Goal: Task Accomplishment & Management: Use online tool/utility

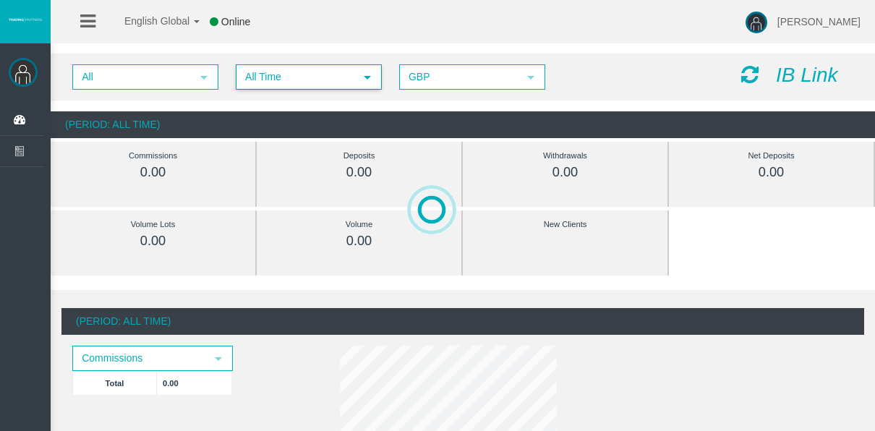
click at [290, 75] on span "All Time" at bounding box center [295, 77] width 117 height 22
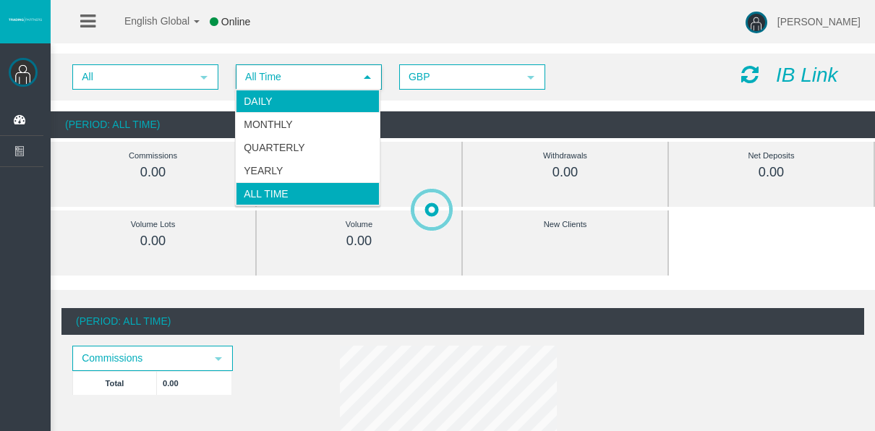
click at [278, 95] on li "Daily" at bounding box center [308, 101] width 144 height 23
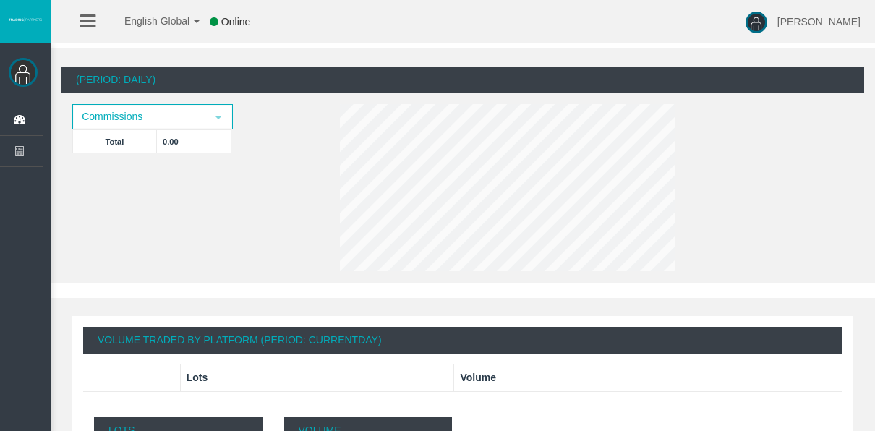
scroll to position [289, 0]
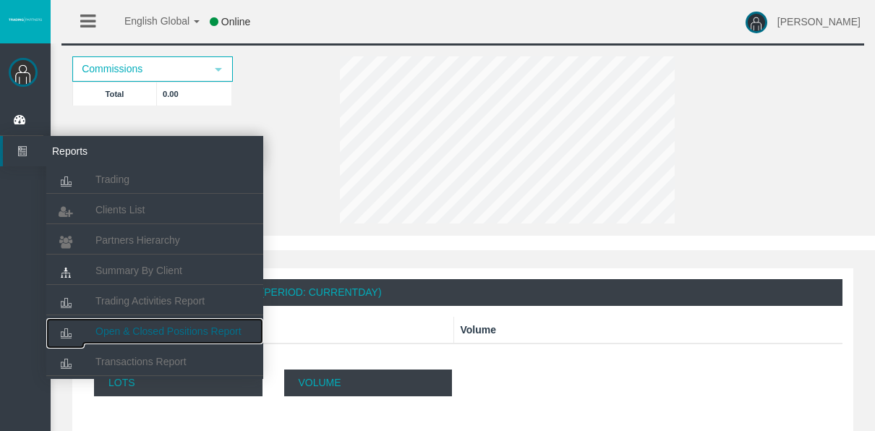
click at [129, 330] on span "Open & Closed Positions Report" at bounding box center [168, 331] width 146 height 12
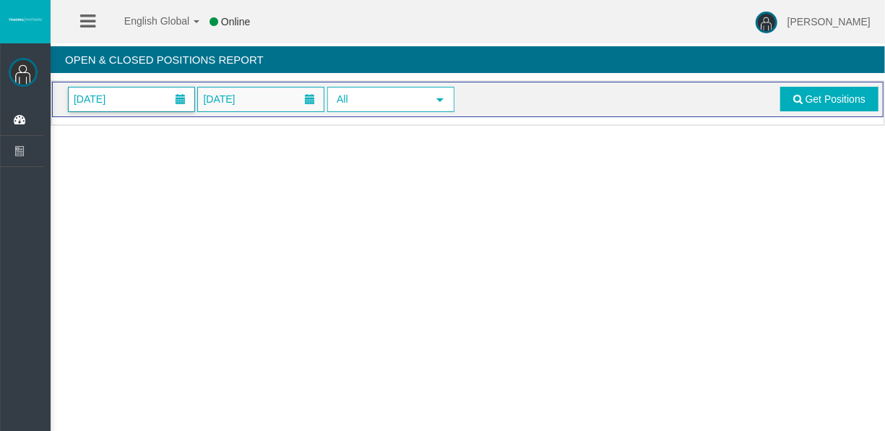
click at [158, 107] on span "01/10/2025" at bounding box center [132, 99] width 126 height 24
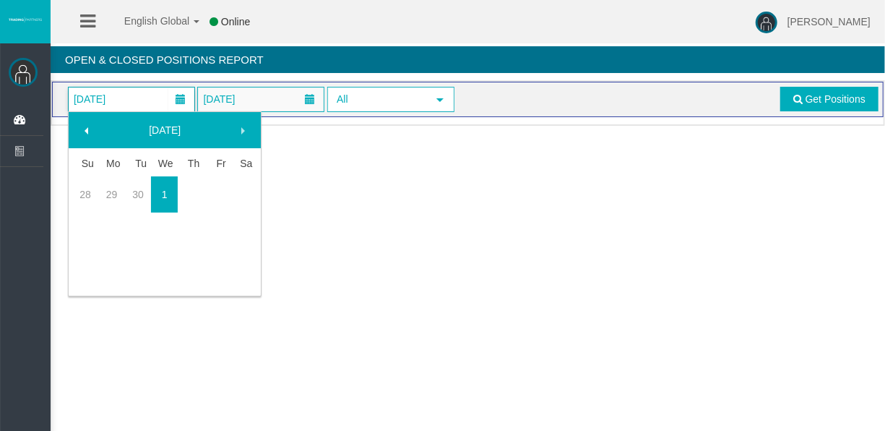
click at [619, 198] on div "English Global 简体中文 English Global 日本語 한국어 Online Tyler Pearson Help Log Out Ty…" at bounding box center [442, 215] width 885 height 431
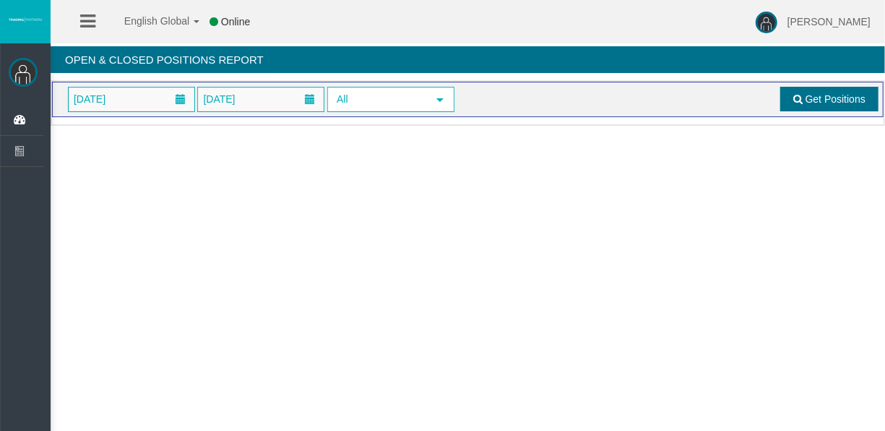
click at [826, 93] on span "Get Positions" at bounding box center [836, 99] width 60 height 12
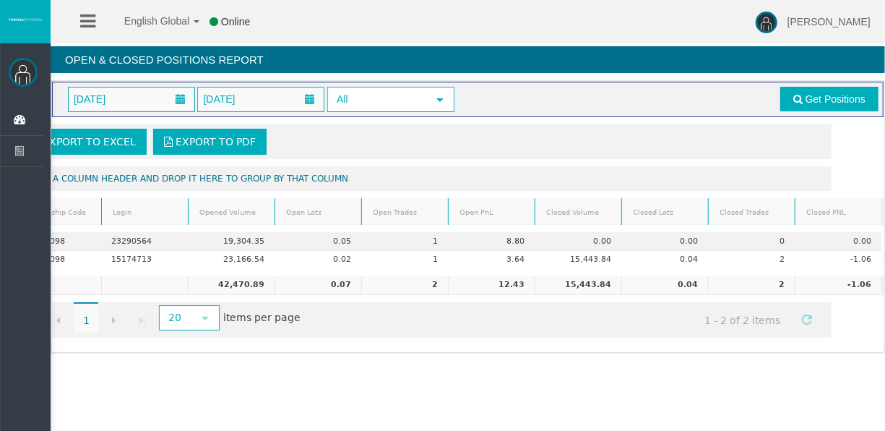
scroll to position [0, 72]
